Goal: Task Accomplishment & Management: Use online tool/utility

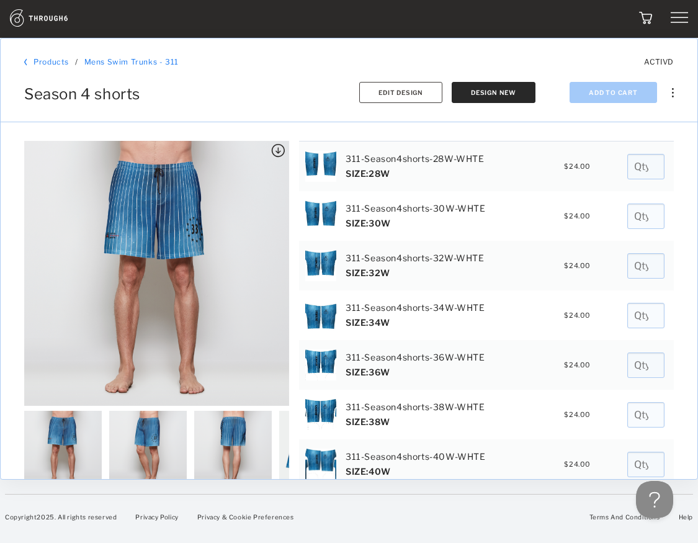
click at [40, 15] on img at bounding box center [53, 17] width 86 height 17
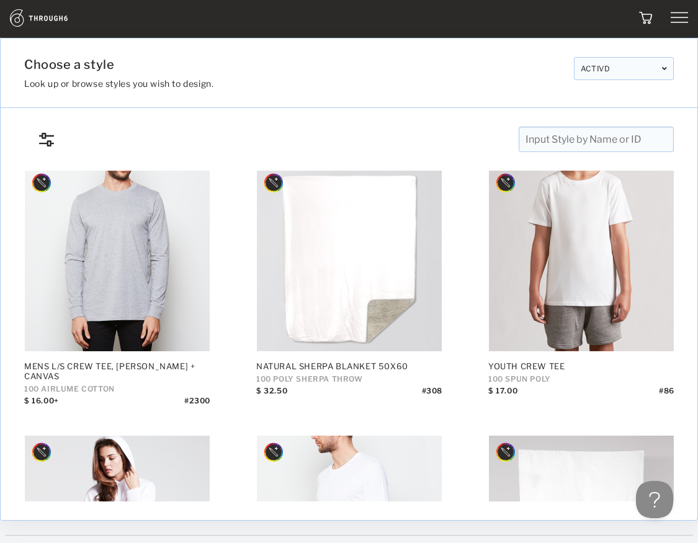
scroll to position [4852, 0]
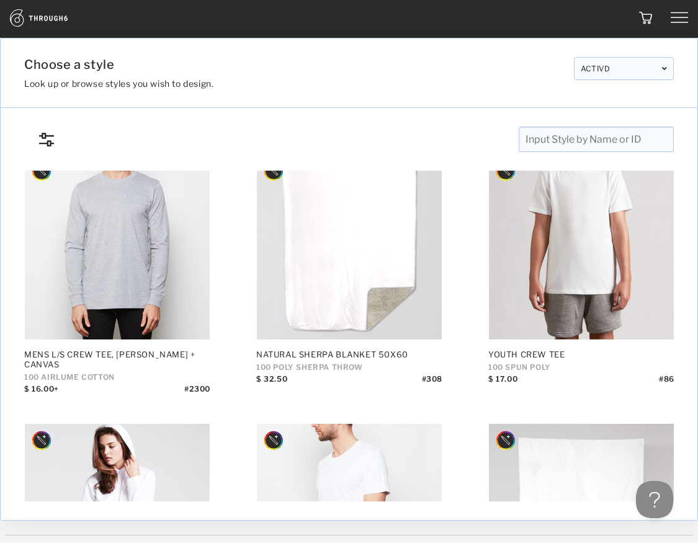
click at [683, 19] on img at bounding box center [679, 17] width 17 height 17
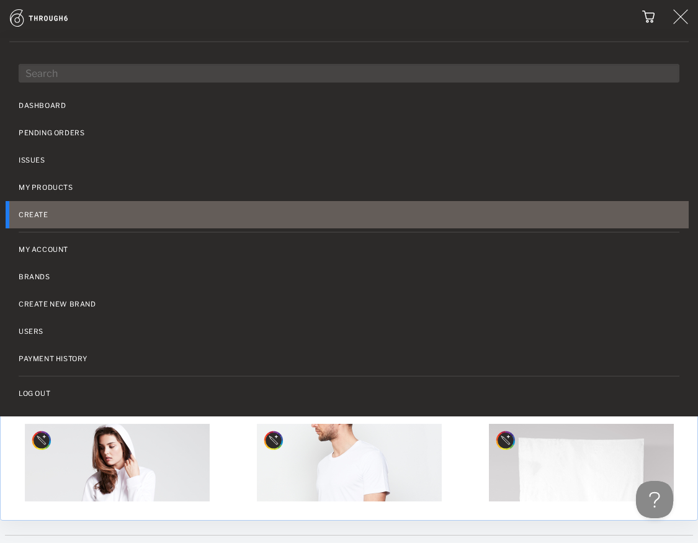
click at [47, 213] on link "Create" at bounding box center [349, 214] width 680 height 27
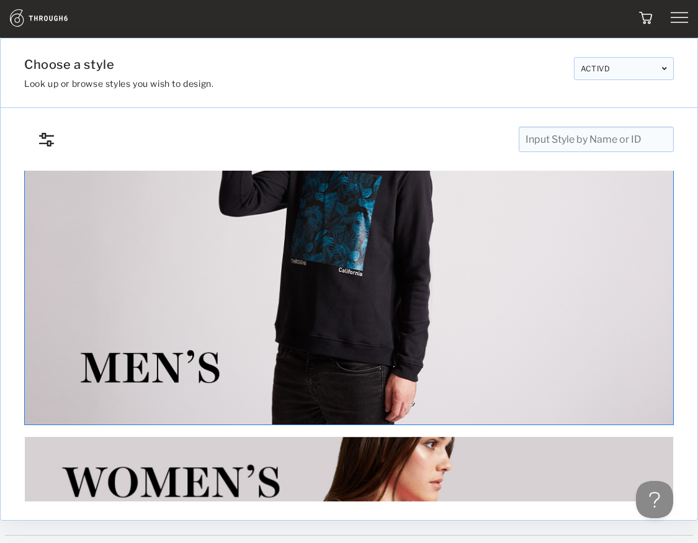
click at [220, 371] on img at bounding box center [349, 244] width 650 height 362
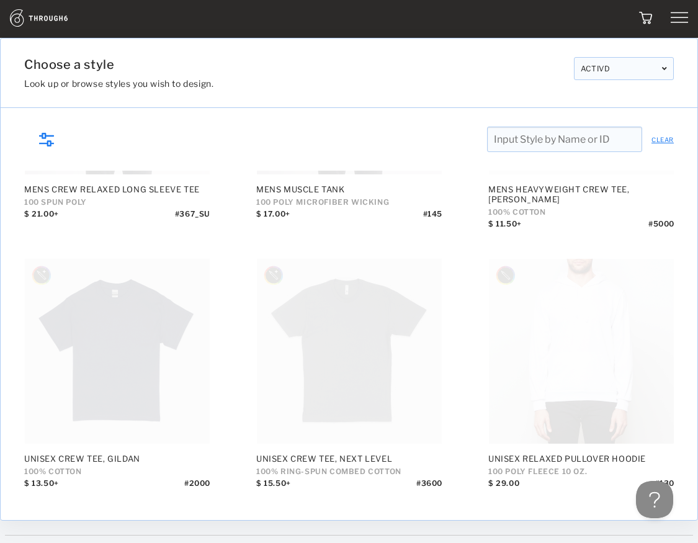
scroll to position [2517, 0]
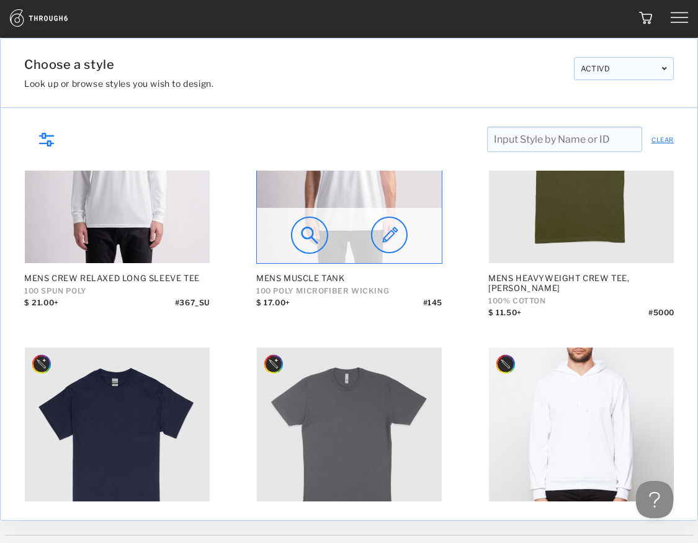
click at [390, 238] on img at bounding box center [389, 235] width 37 height 37
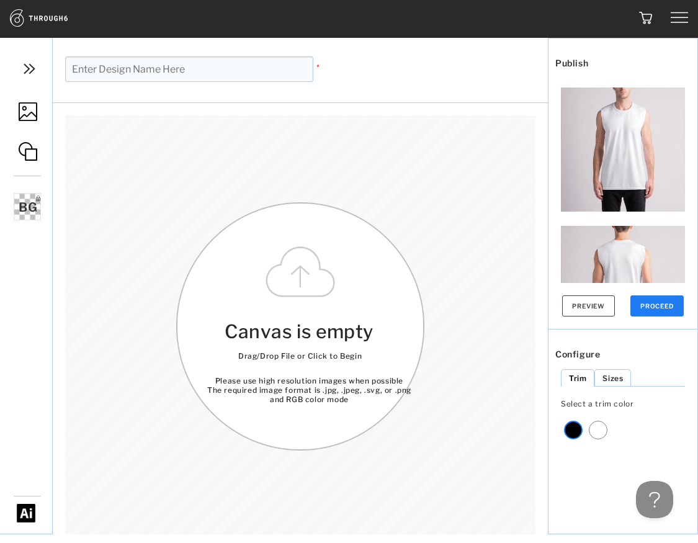
scroll to position [66, 0]
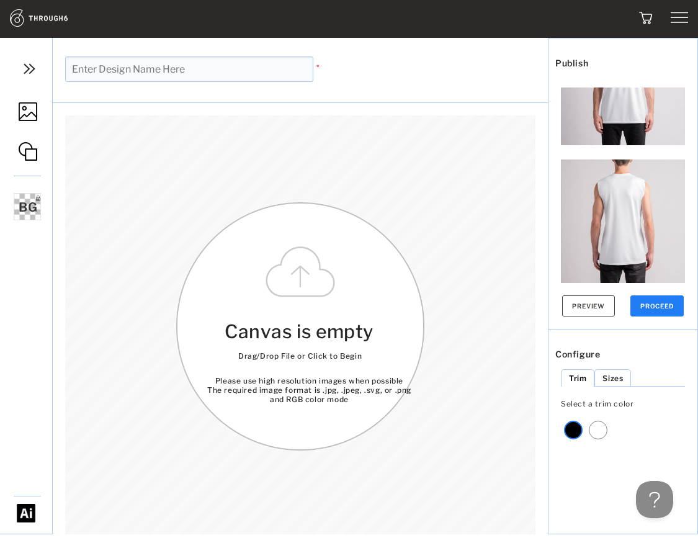
click at [643, 192] on img at bounding box center [623, 221] width 124 height 124
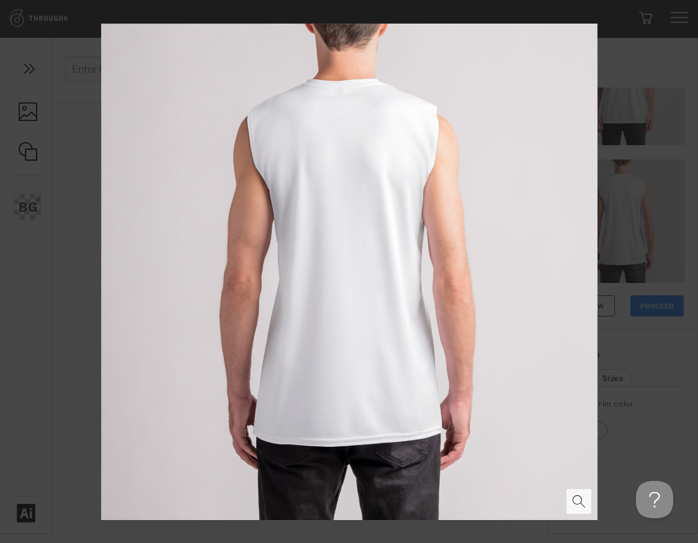
click at [84, 38] on div at bounding box center [349, 271] width 698 height 543
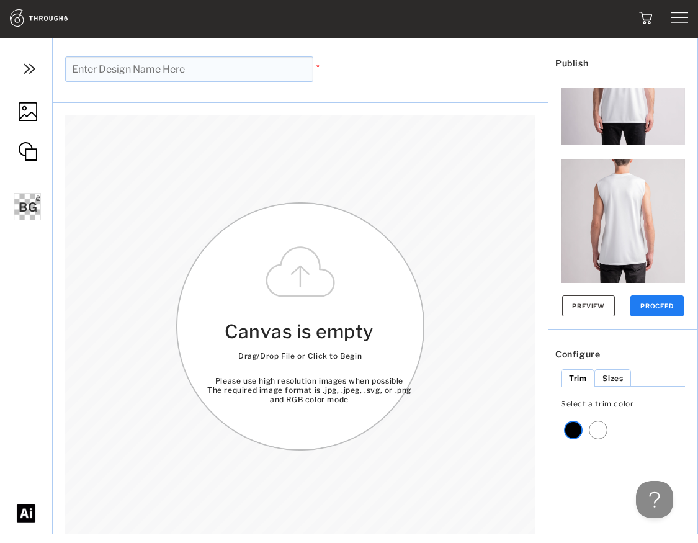
click at [25, 119] on img at bounding box center [28, 111] width 19 height 19
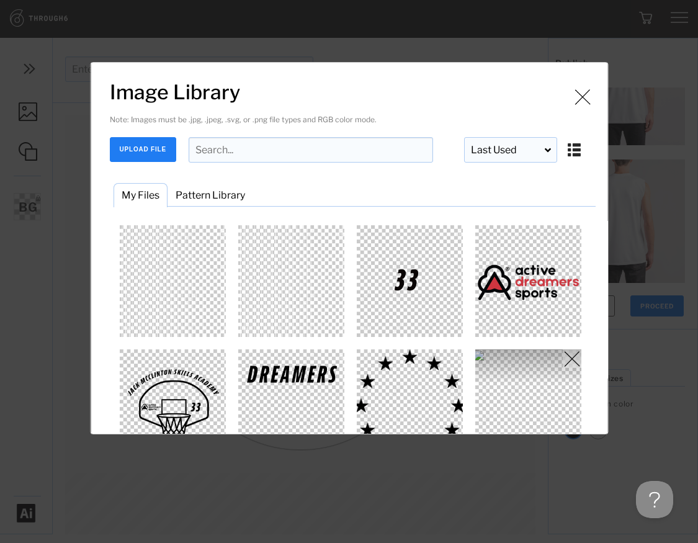
click at [534, 383] on img "Image Library" at bounding box center [528, 405] width 112 height 112
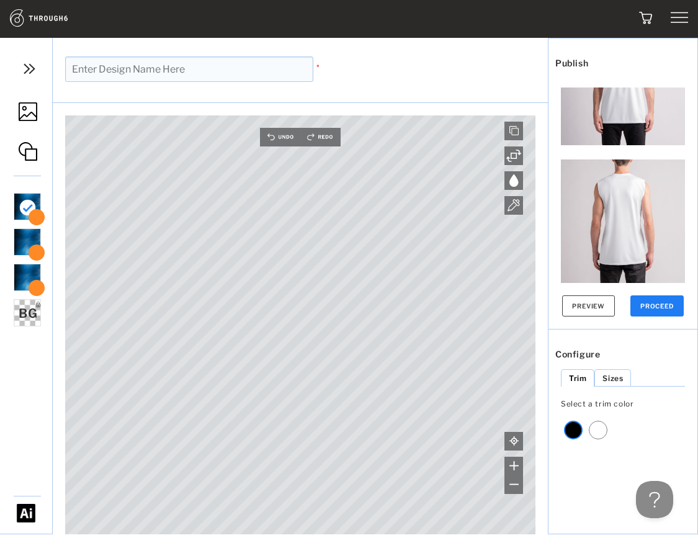
click at [304, 2] on div "Dashboard Pending Orders Issues My Products Create My Account Brands Create New…" at bounding box center [349, 299] width 698 height 598
click at [40, 222] on img at bounding box center [37, 217] width 20 height 17
click at [27, 271] on ul "12.jpg 95 DPI - Good 12.jpg 95 DPI - Good 12.jpg 95 DPI - Good 12.jpg 95 DPI - …" at bounding box center [108, 342] width 192 height 307
click at [25, 280] on div at bounding box center [27, 277] width 27 height 27
click at [20, 248] on div at bounding box center [27, 241] width 27 height 27
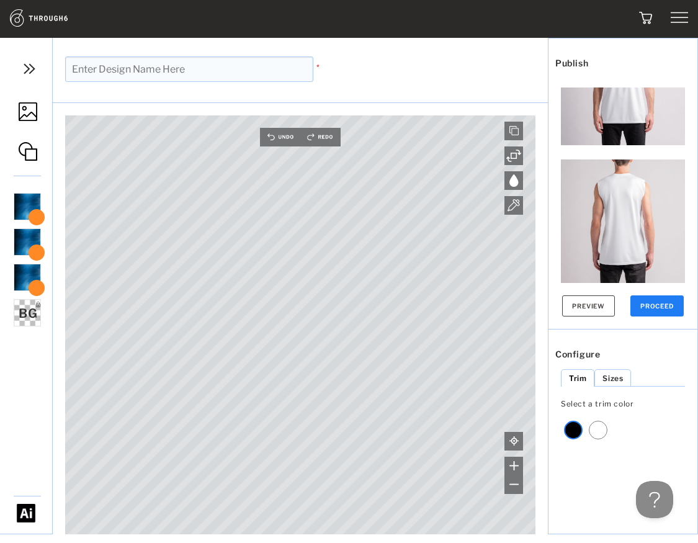
click at [22, 110] on img at bounding box center [28, 111] width 19 height 19
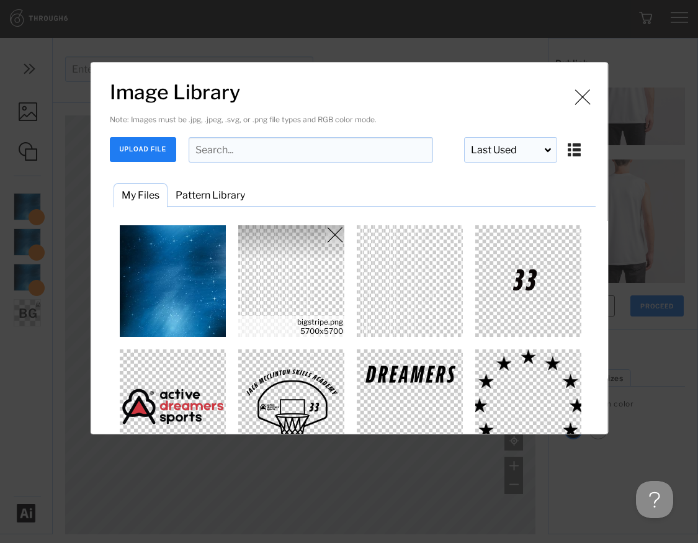
click at [318, 282] on img "Image Library" at bounding box center [291, 281] width 112 height 112
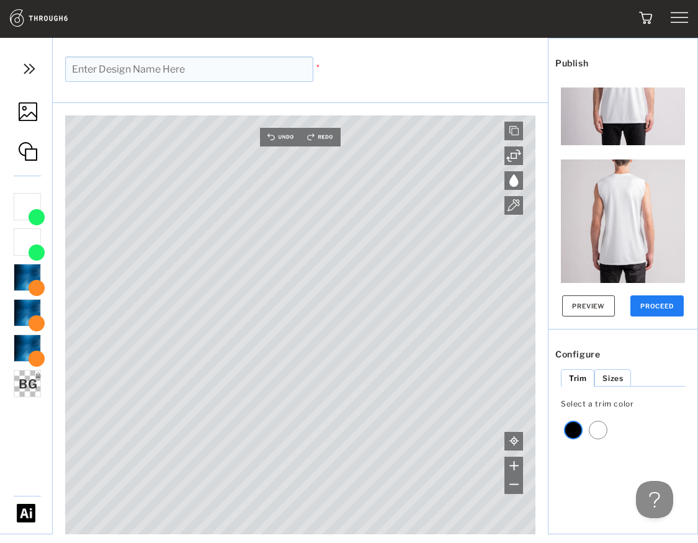
click at [26, 120] on img at bounding box center [28, 111] width 19 height 19
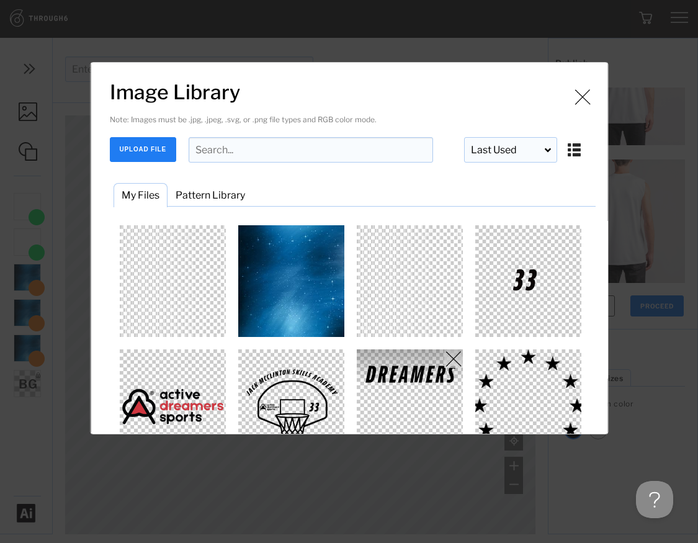
click at [425, 373] on img "Image Library" at bounding box center [410, 405] width 112 height 112
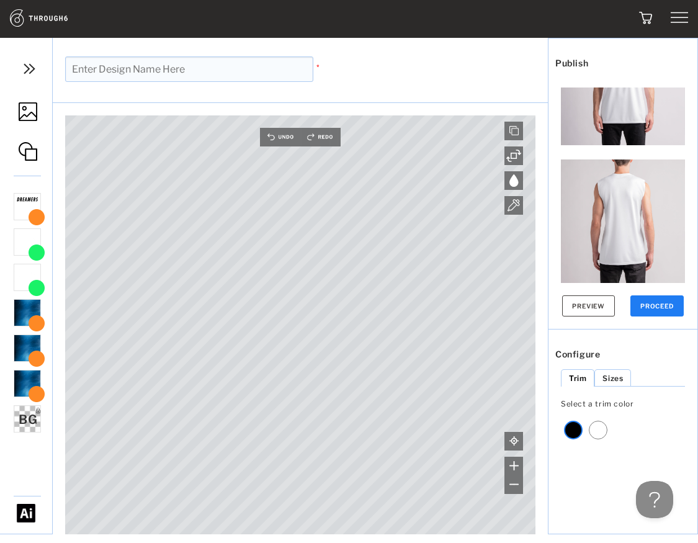
click at [30, 107] on img at bounding box center [28, 111] width 19 height 19
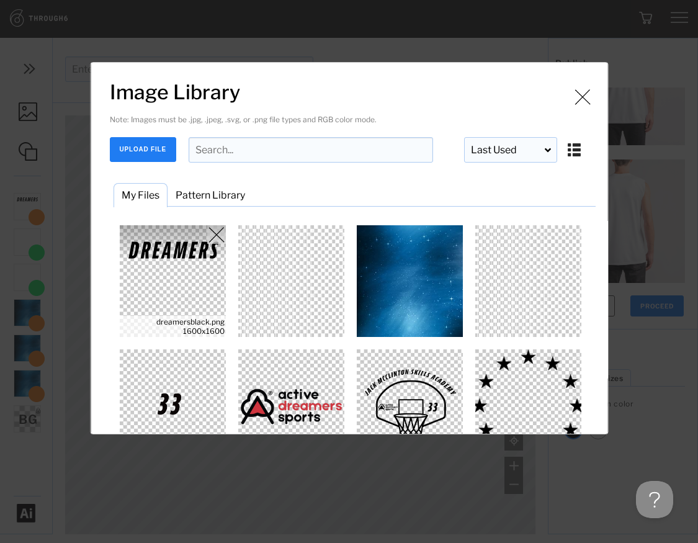
click at [527, 383] on img "Image Library" at bounding box center [528, 405] width 112 height 112
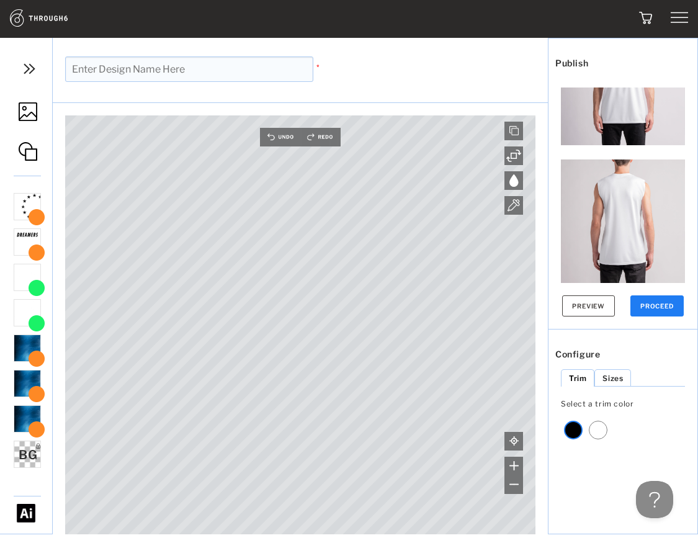
click at [29, 119] on img at bounding box center [28, 111] width 19 height 19
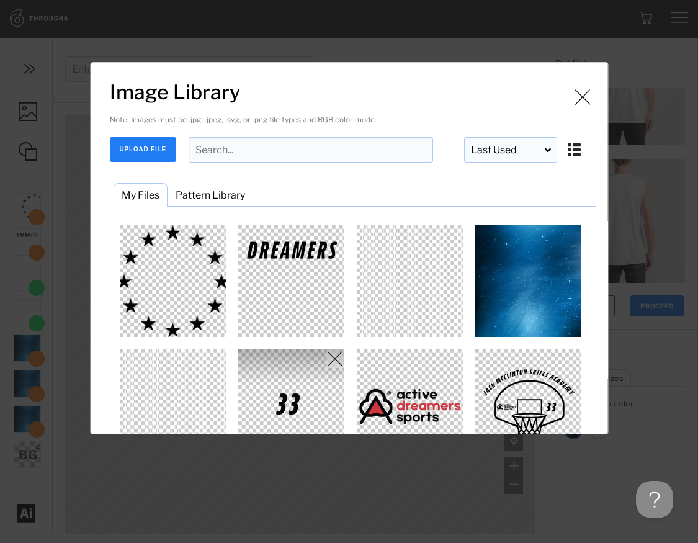
click at [293, 382] on img "Image Library" at bounding box center [291, 405] width 112 height 112
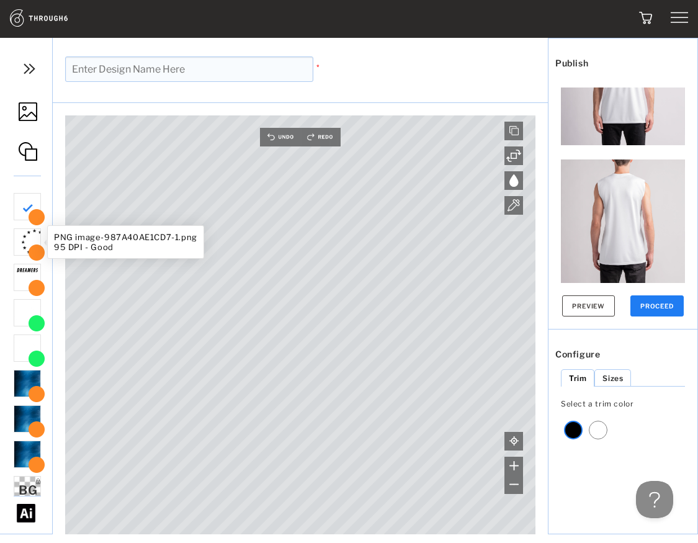
click at [33, 238] on div at bounding box center [27, 241] width 27 height 27
click at [29, 105] on img at bounding box center [28, 111] width 19 height 19
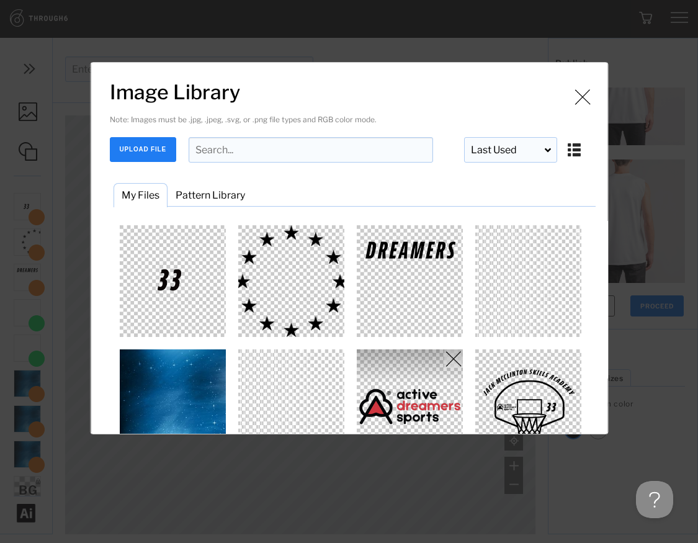
click at [397, 381] on img "Image Library" at bounding box center [410, 405] width 112 height 112
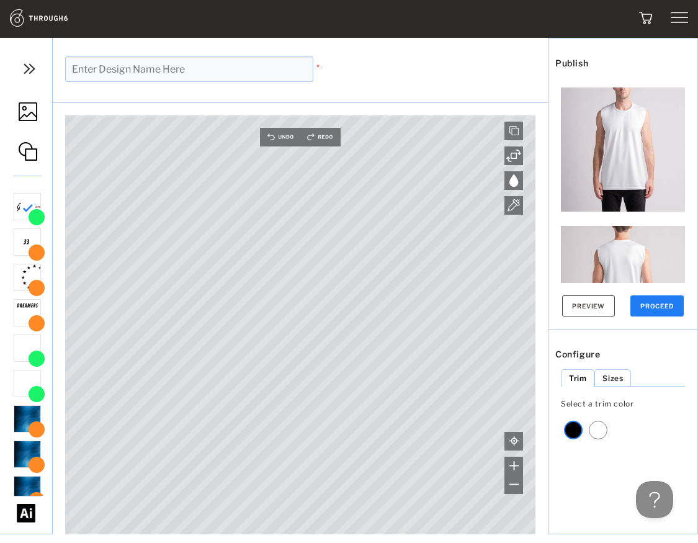
scroll to position [66, 0]
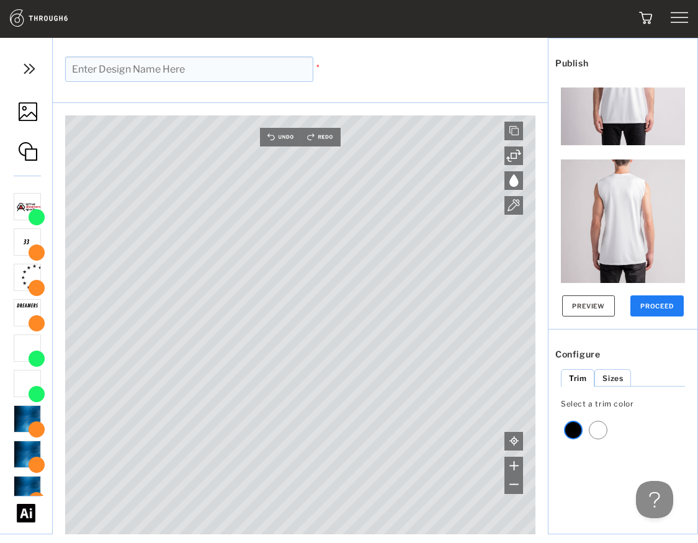
click at [30, 111] on img at bounding box center [28, 111] width 19 height 19
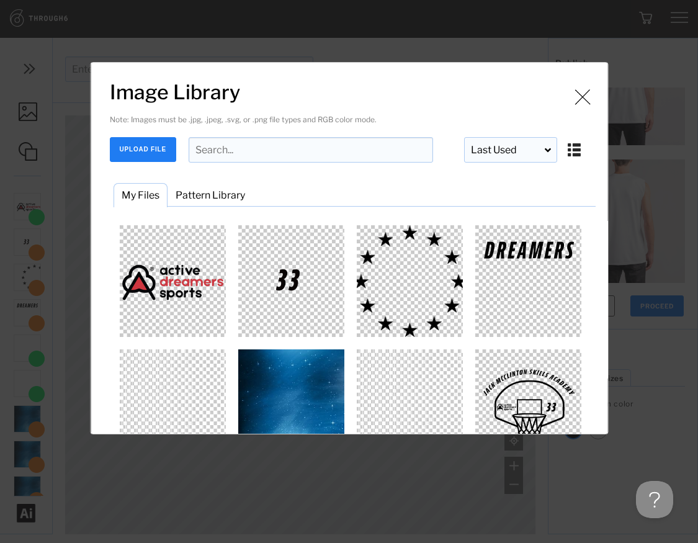
click at [511, 375] on img "Image Library" at bounding box center [528, 405] width 112 height 112
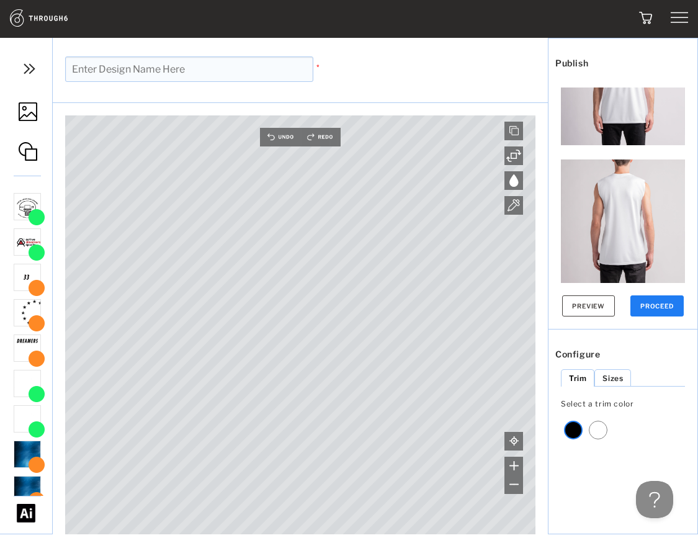
click at [32, 114] on img at bounding box center [28, 111] width 19 height 19
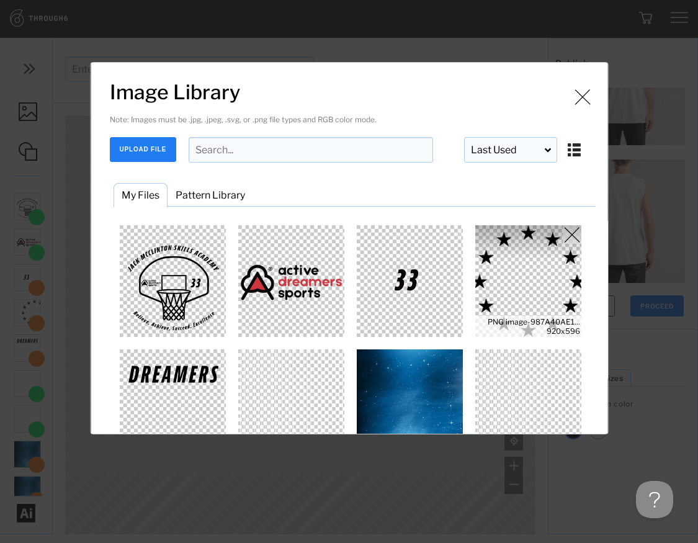
click at [498, 285] on img "Image Library" at bounding box center [528, 281] width 112 height 112
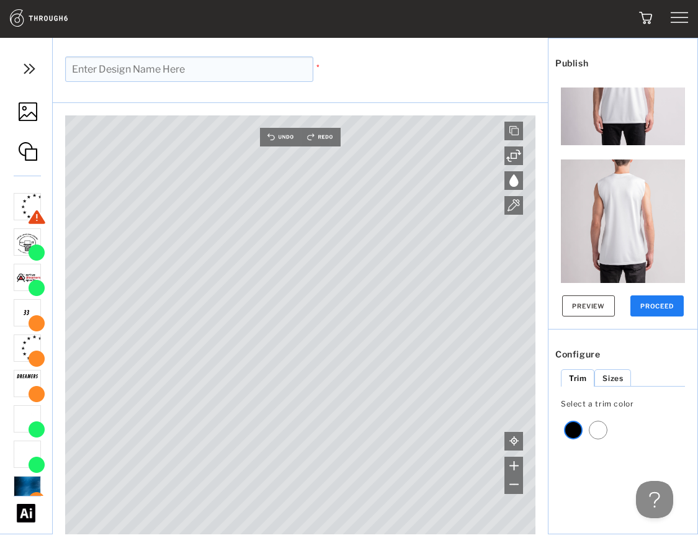
click at [30, 119] on img at bounding box center [28, 111] width 19 height 19
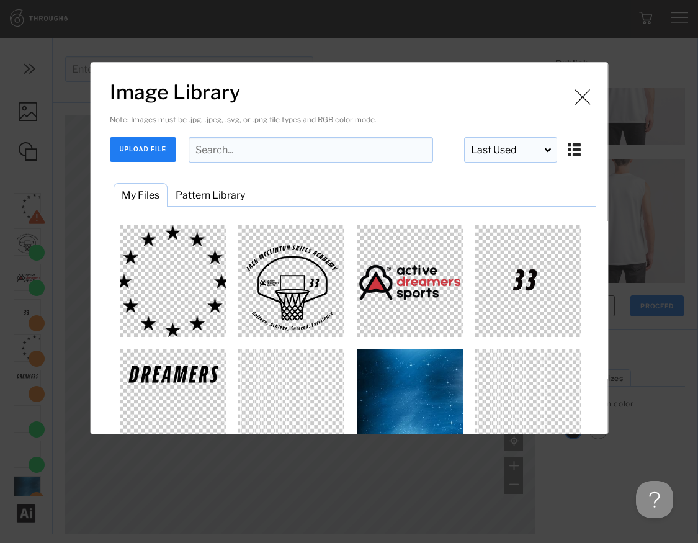
click at [535, 272] on img "Image Library" at bounding box center [528, 281] width 112 height 112
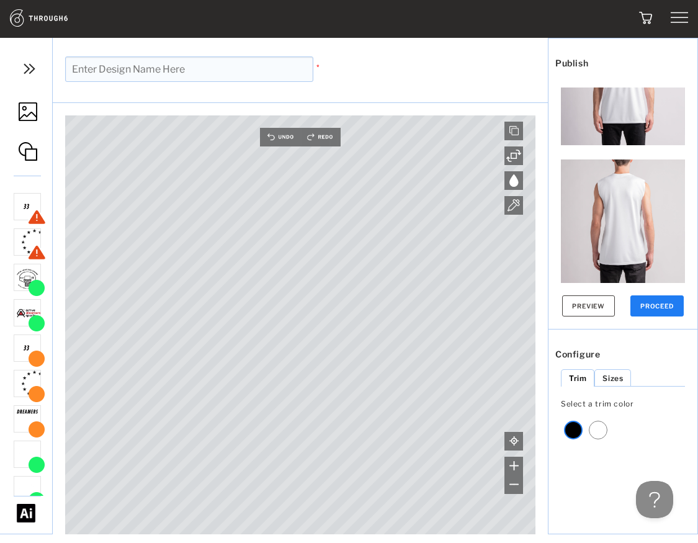
click at [32, 111] on img at bounding box center [28, 111] width 19 height 19
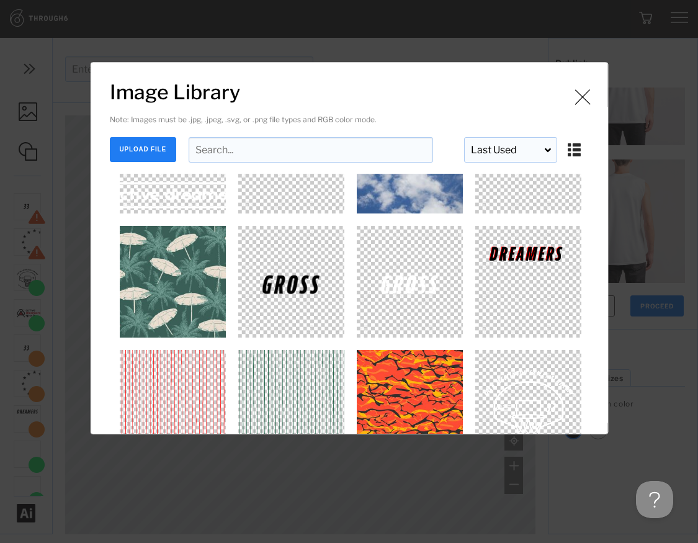
scroll to position [1181, 0]
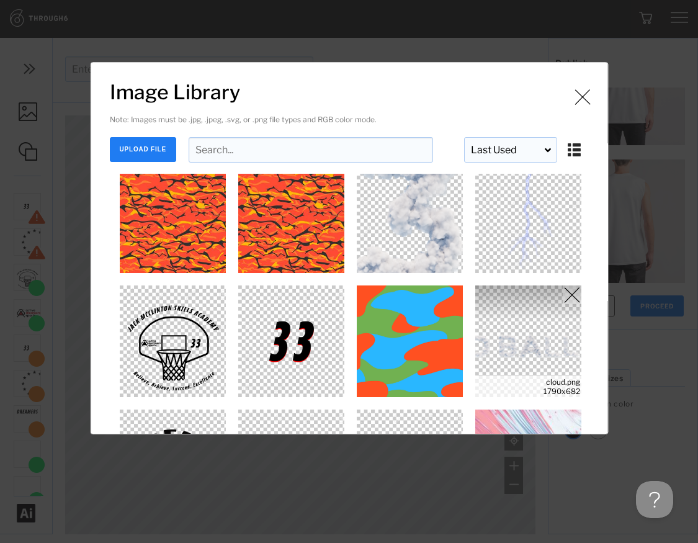
click at [496, 360] on img "Image Library" at bounding box center [528, 341] width 112 height 112
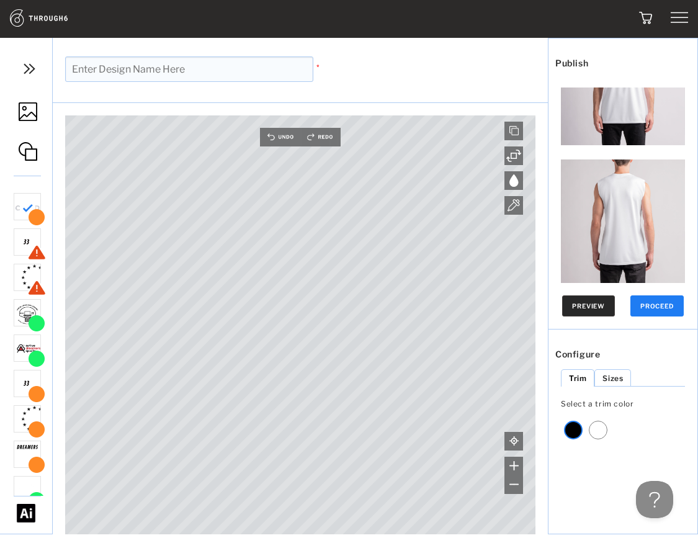
click at [596, 303] on button "Preview" at bounding box center [588, 305] width 53 height 21
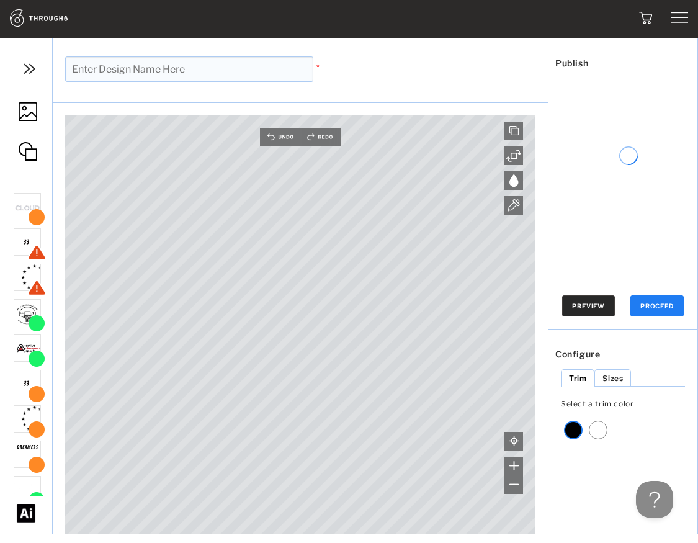
scroll to position [0, 0]
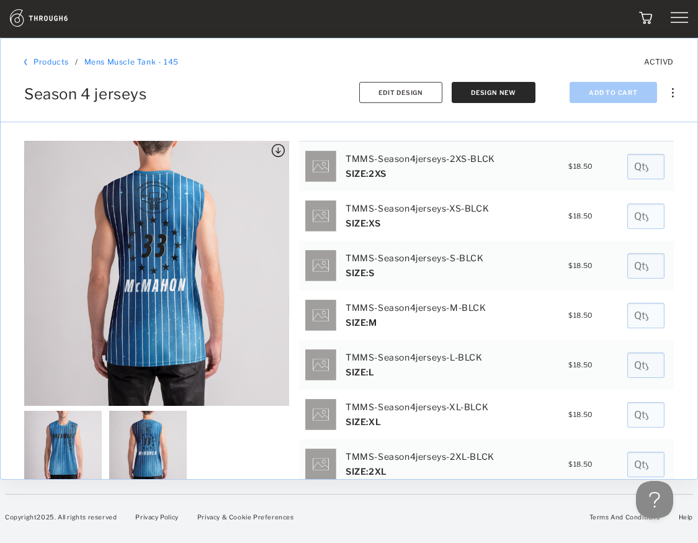
click at [161, 456] on img at bounding box center [148, 450] width 78 height 78
click at [153, 452] on img at bounding box center [148, 450] width 78 height 78
click at [277, 150] on img at bounding box center [278, 151] width 14 height 14
